Goal: Information Seeking & Learning: Learn about a topic

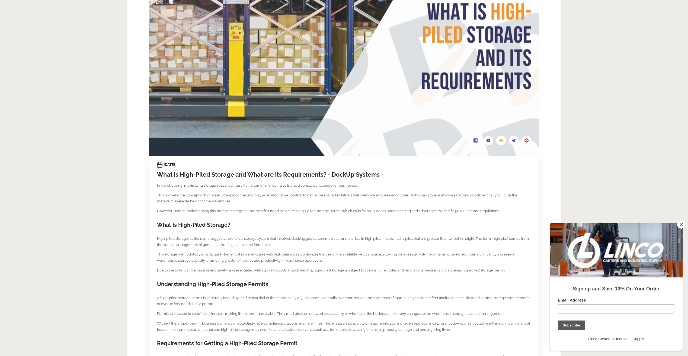
scroll to position [136, 0]
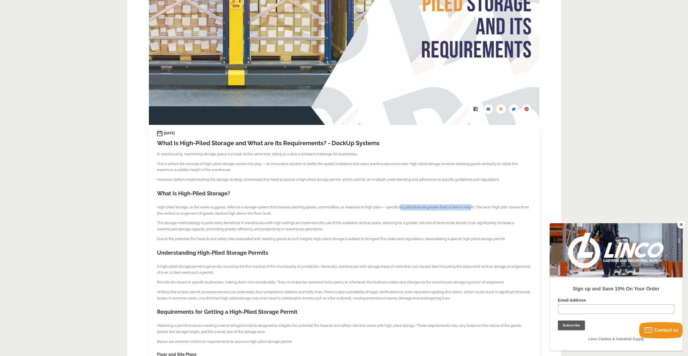
drag, startPoint x: 468, startPoint y: 207, endPoint x: 398, endPoint y: 205, distance: 69.9
click at [398, 205] on p "High-piled storage, as the name suggests, refers to a storage system that invol…" at bounding box center [344, 210] width 374 height 12
drag, startPoint x: 398, startPoint y: 205, endPoint x: 398, endPoint y: 233, distance: 27.1
click at [398, 234] on section "28th Sep 2023 What Is High-Piled Storage and What are Its Requirements? - DockU…" at bounding box center [344, 358] width 374 height 457
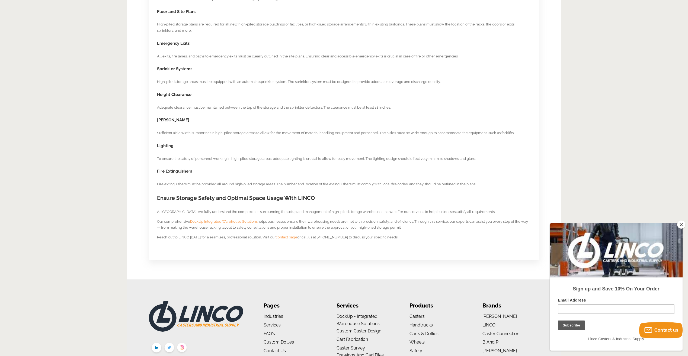
scroll to position [563, 0]
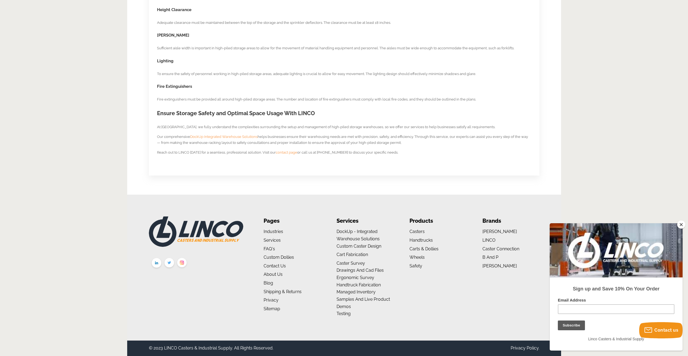
click at [682, 221] on button "Close" at bounding box center [681, 225] width 8 height 8
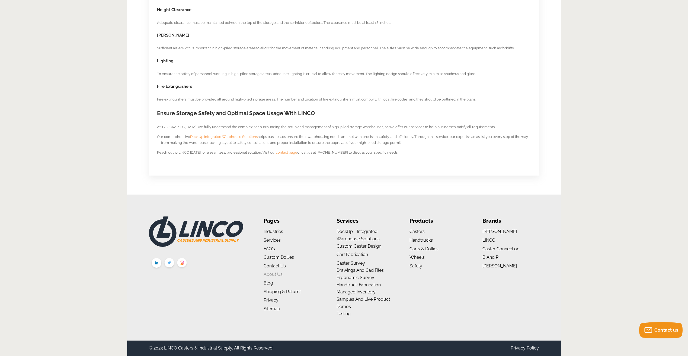
click at [273, 273] on link "About us" at bounding box center [272, 274] width 19 height 5
